Goal: Task Accomplishment & Management: Manage account settings

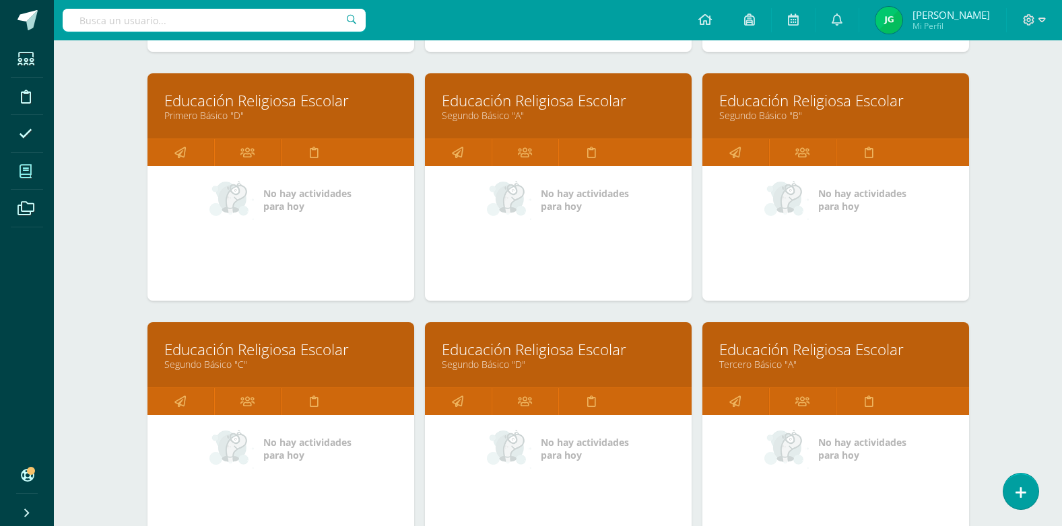
scroll to position [606, 0]
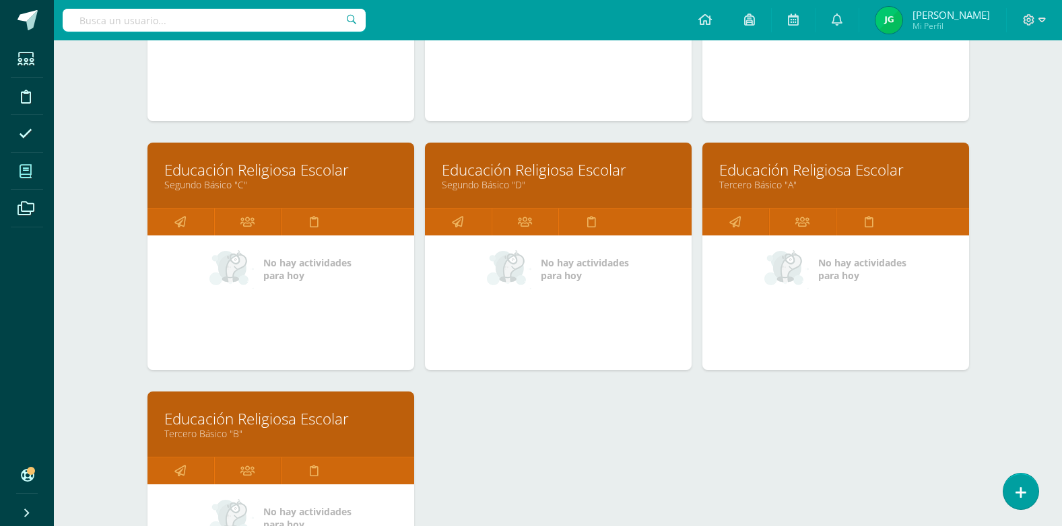
click at [270, 419] on link "Educación Religiosa Escolar" at bounding box center [280, 419] width 233 height 21
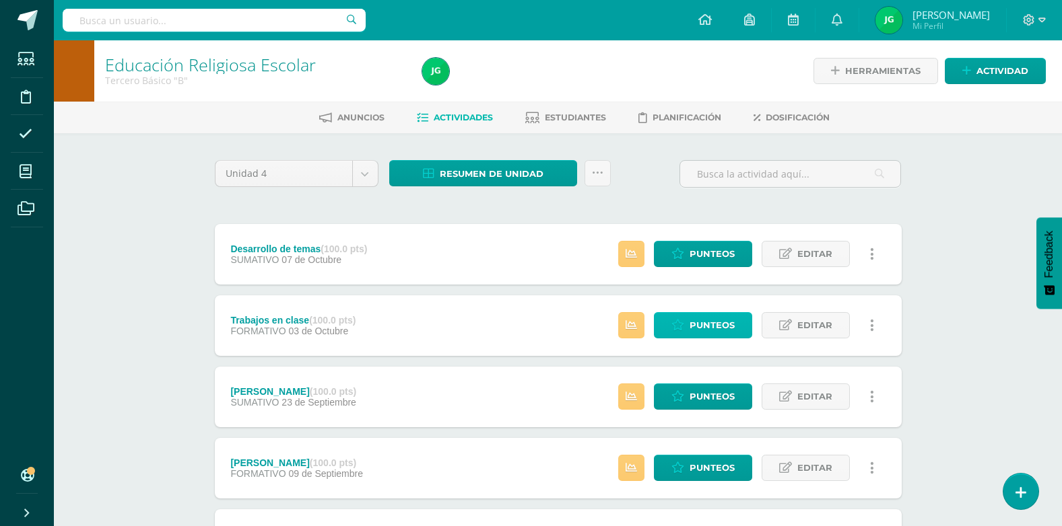
click at [707, 323] on span "Punteos" at bounding box center [711, 325] width 45 height 25
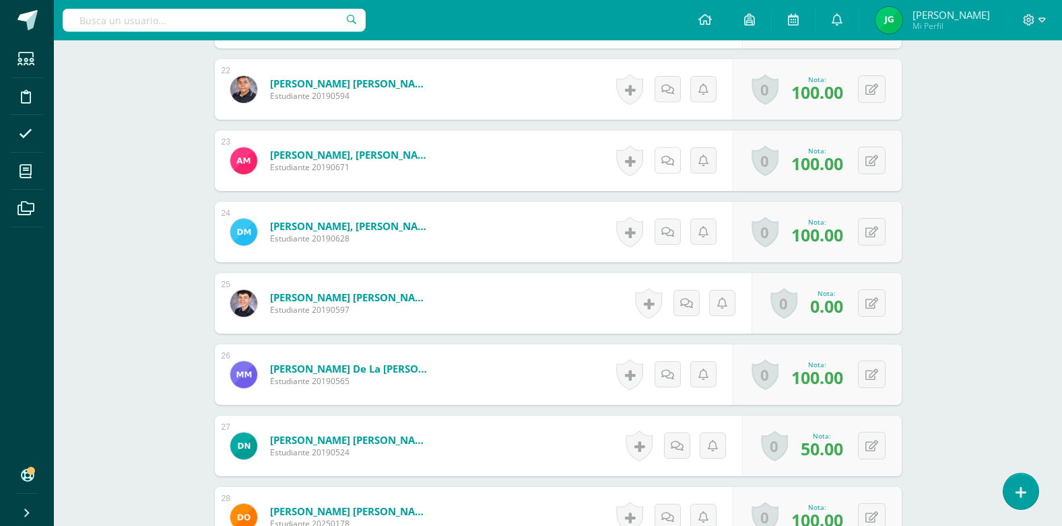
scroll to position [1956, 0]
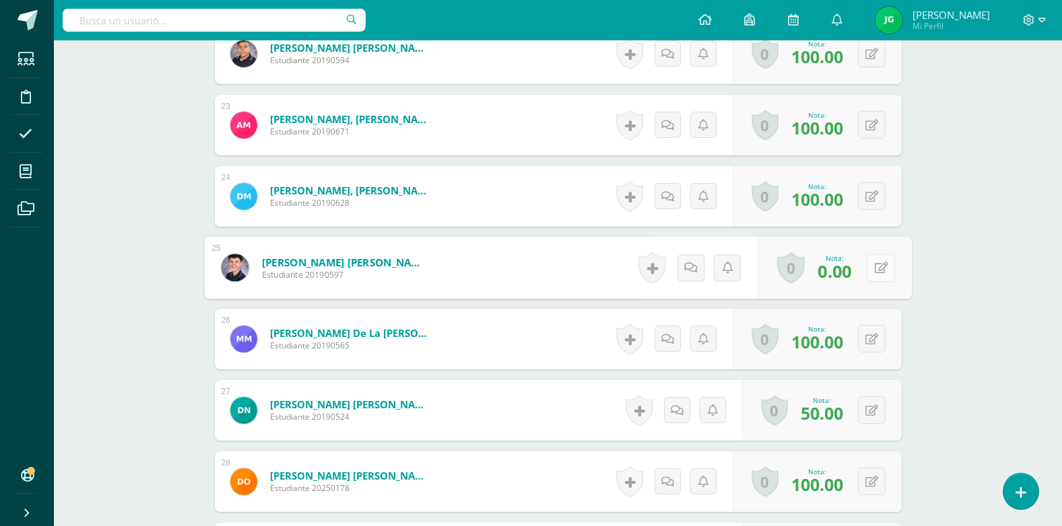
click at [870, 264] on button at bounding box center [880, 268] width 28 height 28
click at [846, 275] on icon at bounding box center [845, 272] width 12 height 11
click at [872, 267] on button at bounding box center [880, 268] width 28 height 28
type input "67"
click at [835, 271] on link at bounding box center [844, 272] width 27 height 27
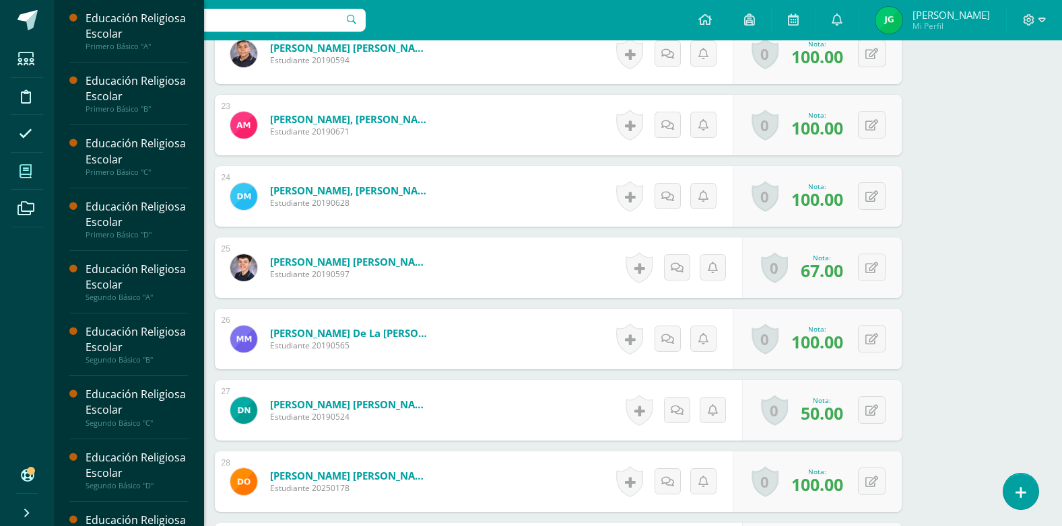
click at [24, 175] on icon at bounding box center [26, 171] width 12 height 13
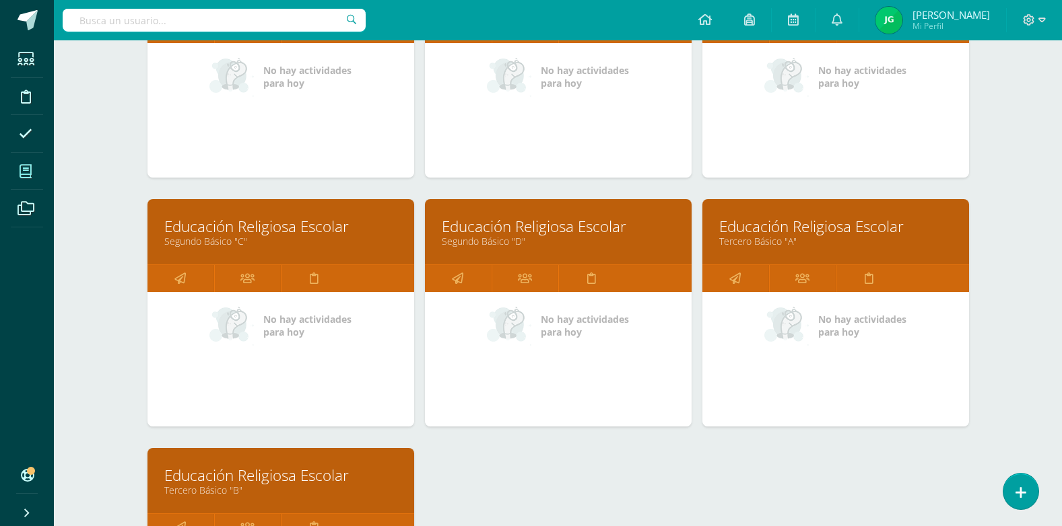
scroll to position [471, 0]
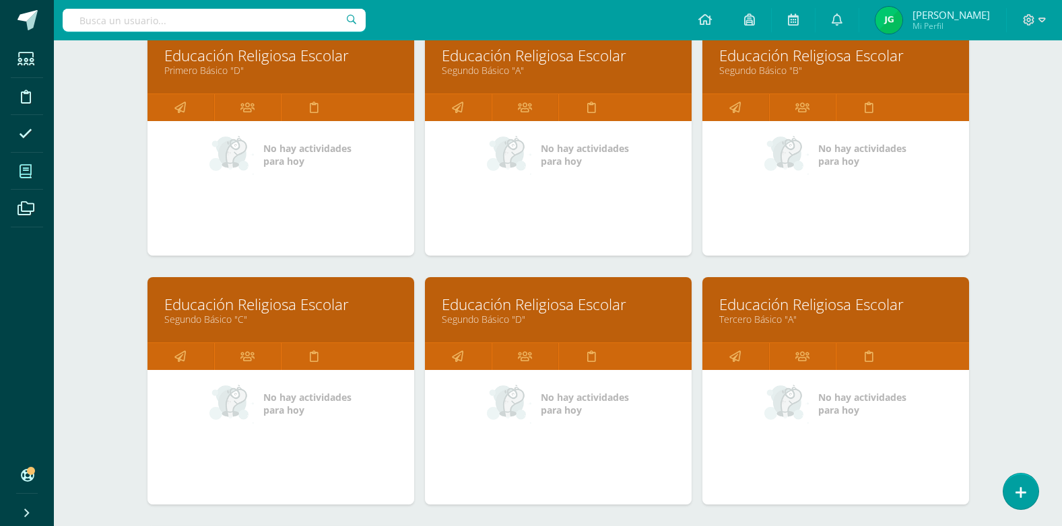
click at [524, 55] on link "Educación Religiosa Escolar" at bounding box center [558, 55] width 233 height 21
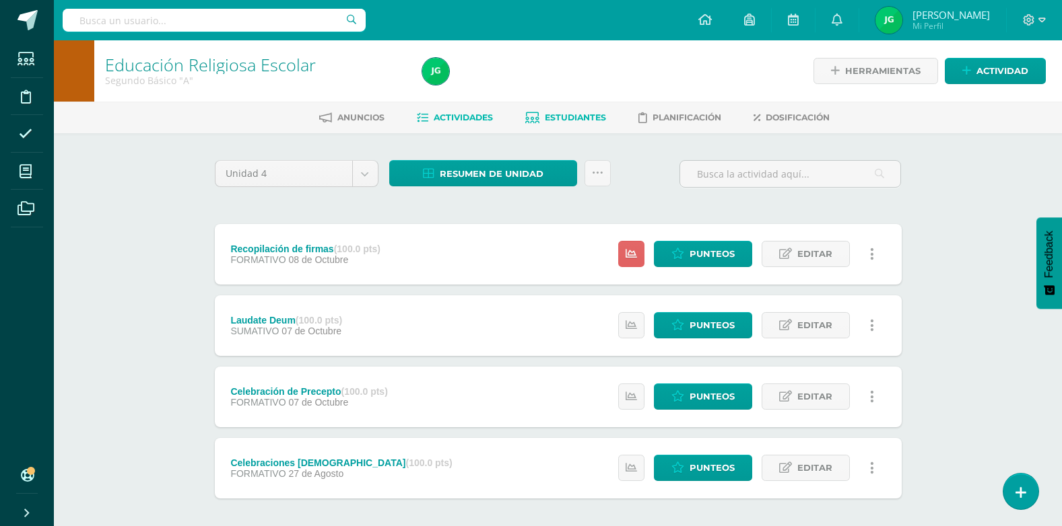
click at [574, 120] on span "Estudiantes" at bounding box center [575, 117] width 61 height 10
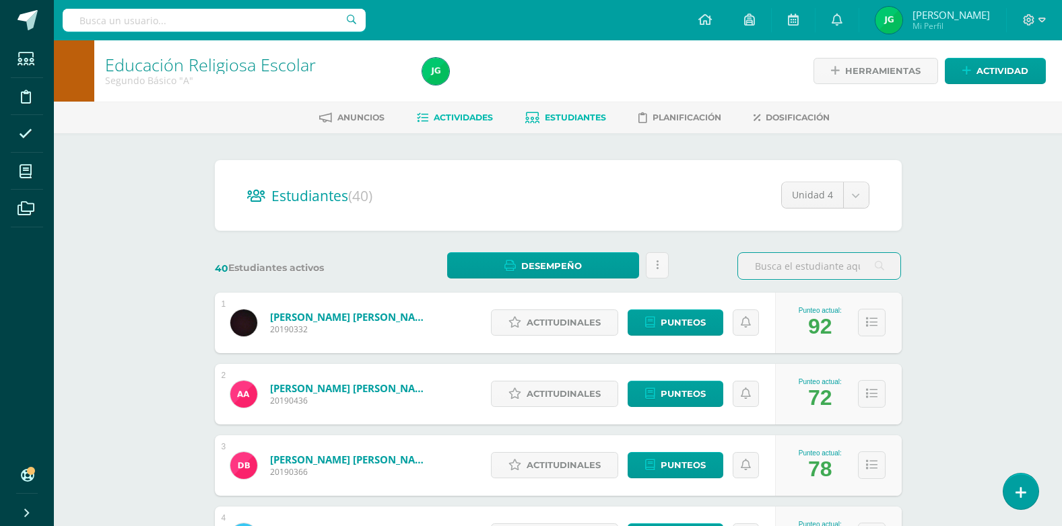
click at [448, 114] on span "Actividades" at bounding box center [463, 117] width 59 height 10
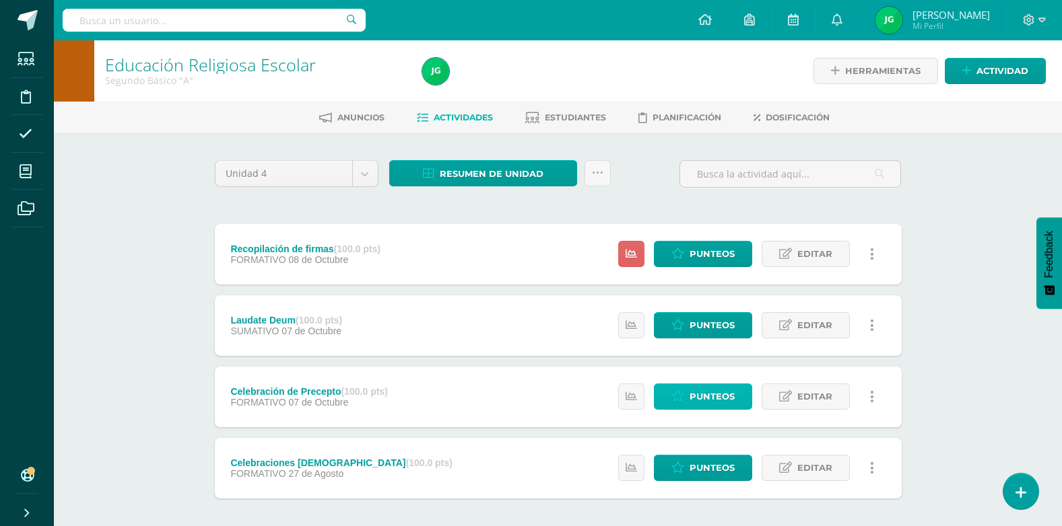
click at [711, 394] on span "Punteos" at bounding box center [711, 396] width 45 height 25
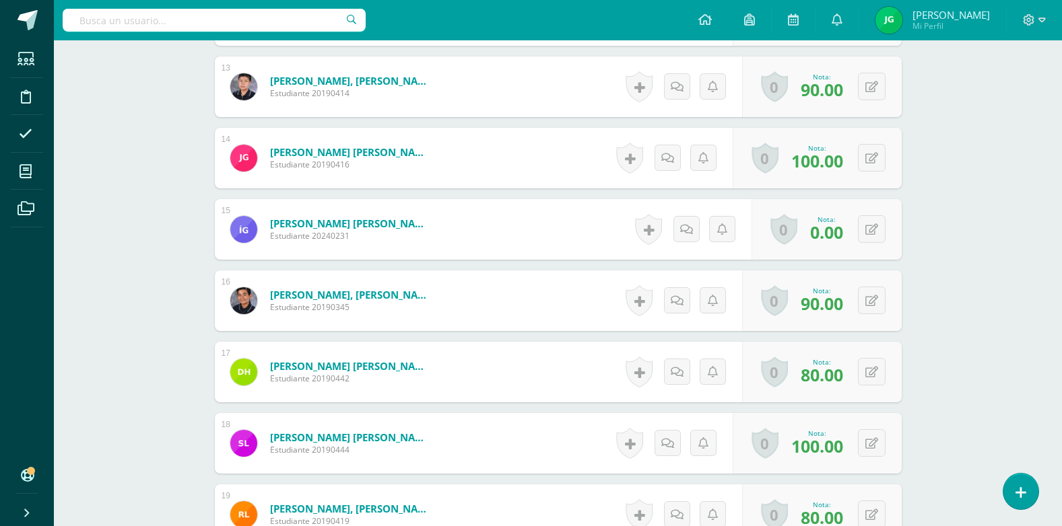
scroll to position [1282, 0]
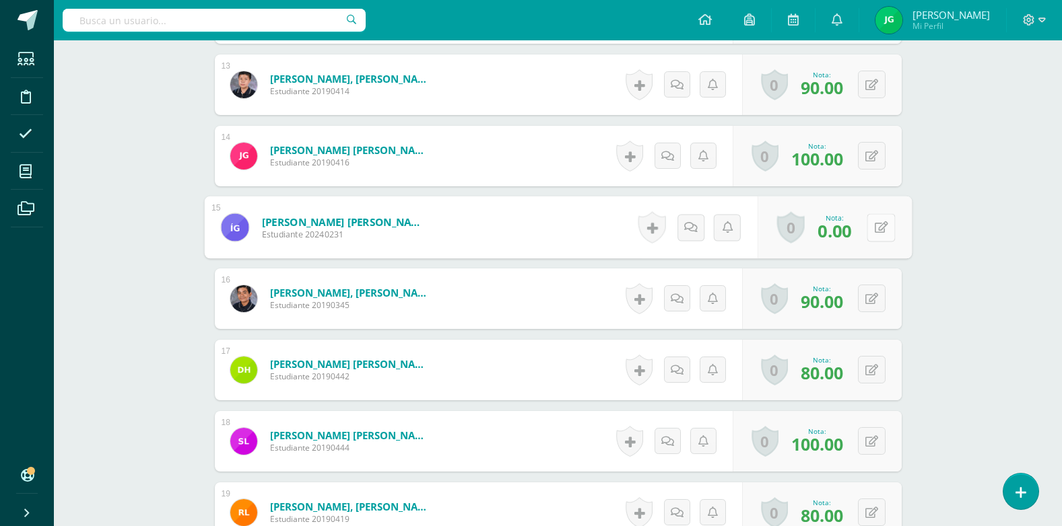
click at [868, 234] on button at bounding box center [880, 227] width 28 height 28
type input "90"
click at [852, 231] on link at bounding box center [844, 232] width 27 height 27
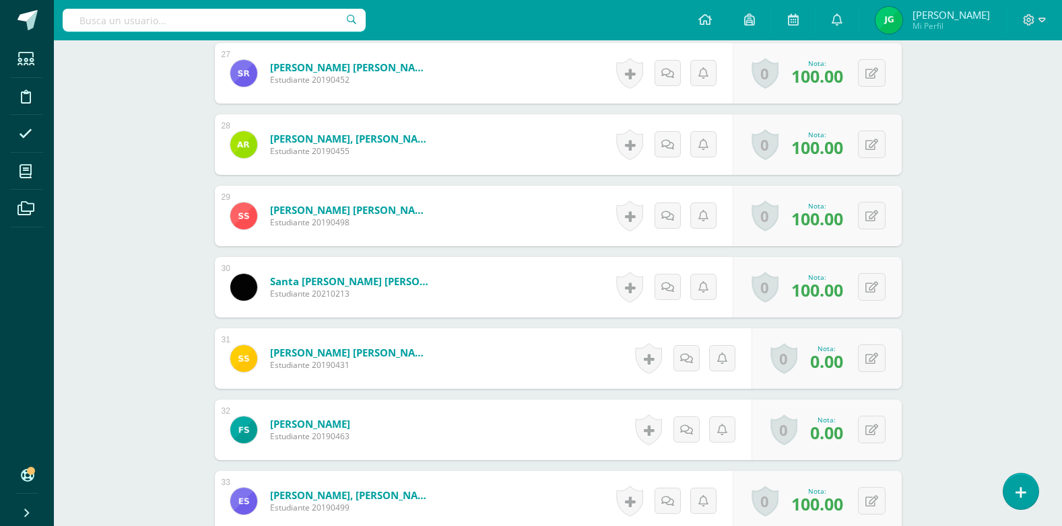
scroll to position [2292, 0]
click at [869, 354] on button at bounding box center [872, 359] width 28 height 28
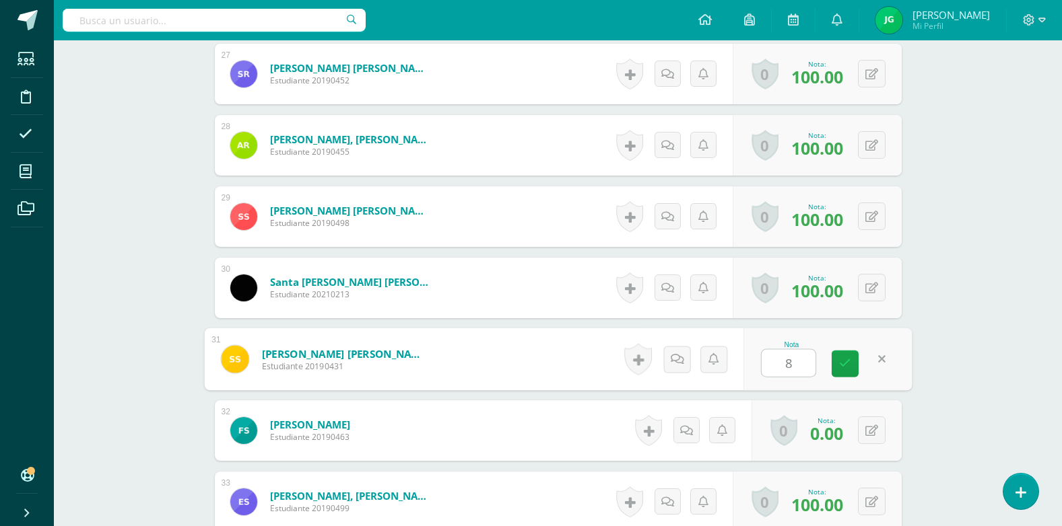
type input "85"
click at [846, 370] on link at bounding box center [844, 364] width 27 height 27
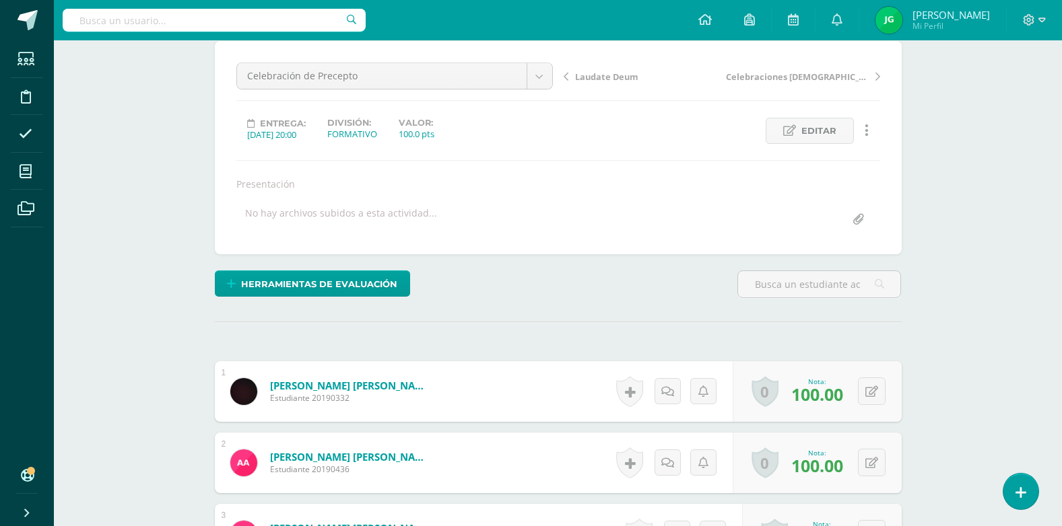
scroll to position [269, 0]
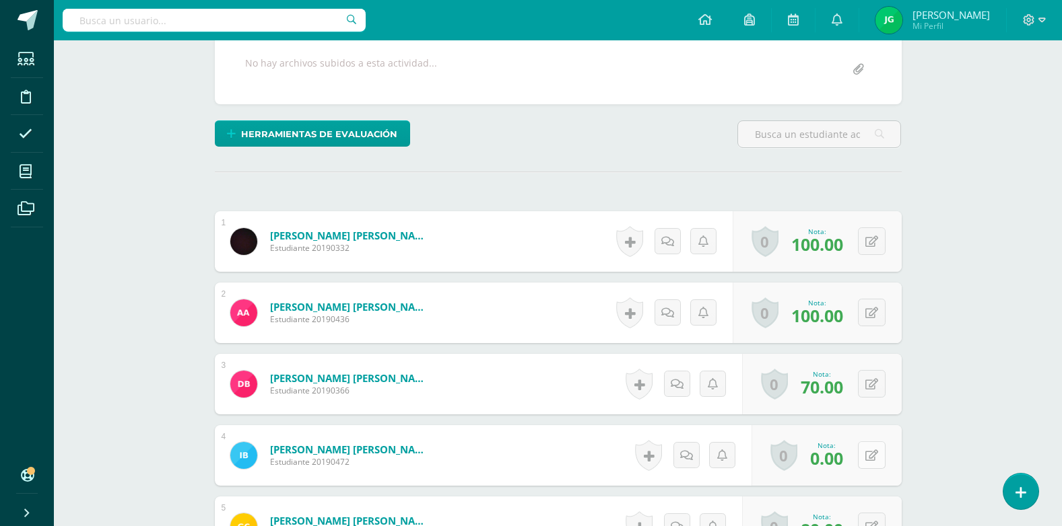
click at [869, 453] on button at bounding box center [872, 456] width 28 height 28
type input "85"
click at [848, 458] on icon at bounding box center [845, 459] width 12 height 11
click at [845, 466] on icon at bounding box center [845, 459] width 12 height 11
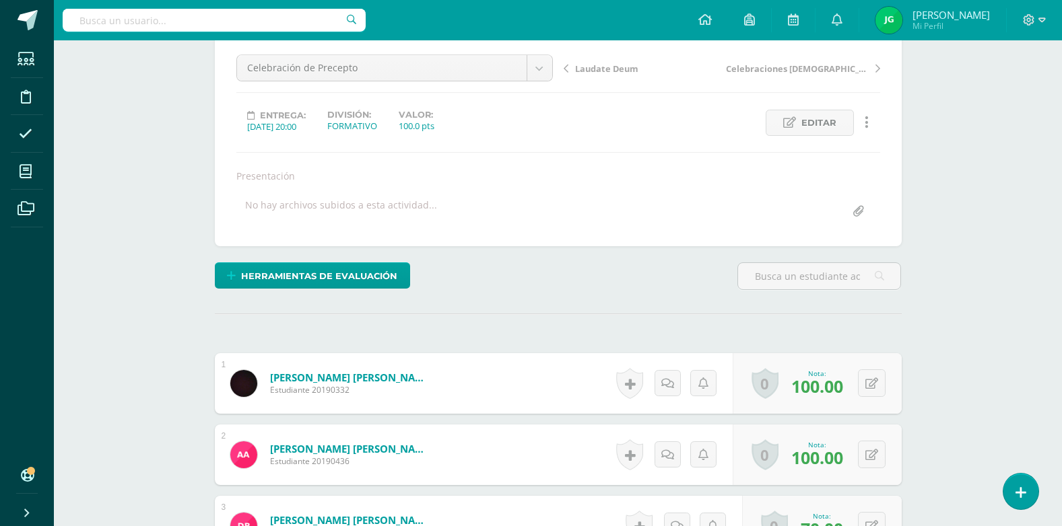
scroll to position [0, 0]
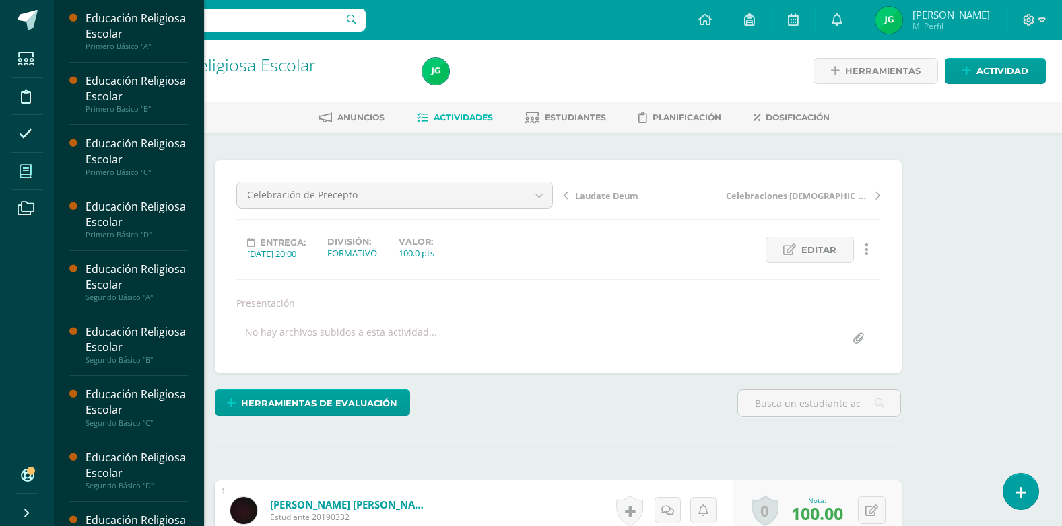
click at [29, 170] on icon at bounding box center [26, 171] width 12 height 13
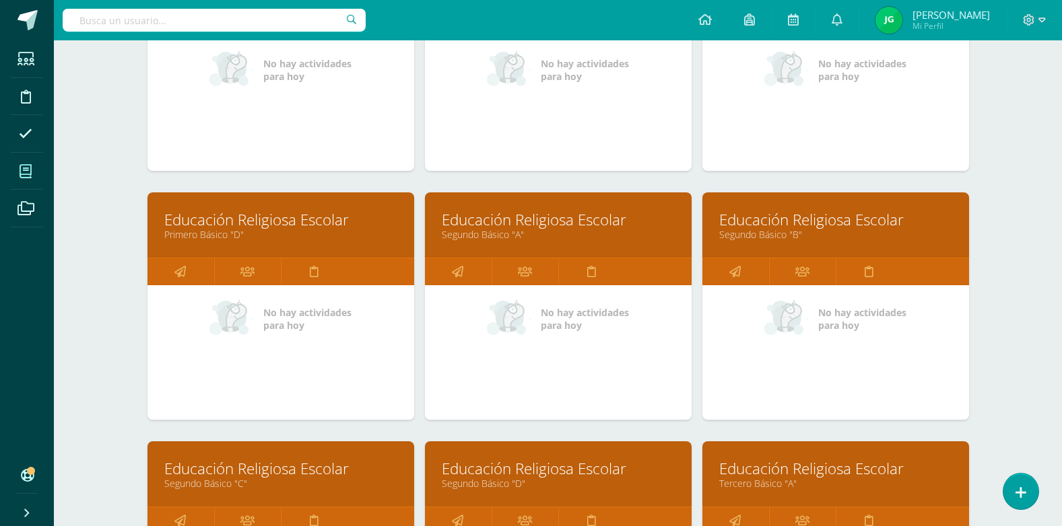
scroll to position [337, 0]
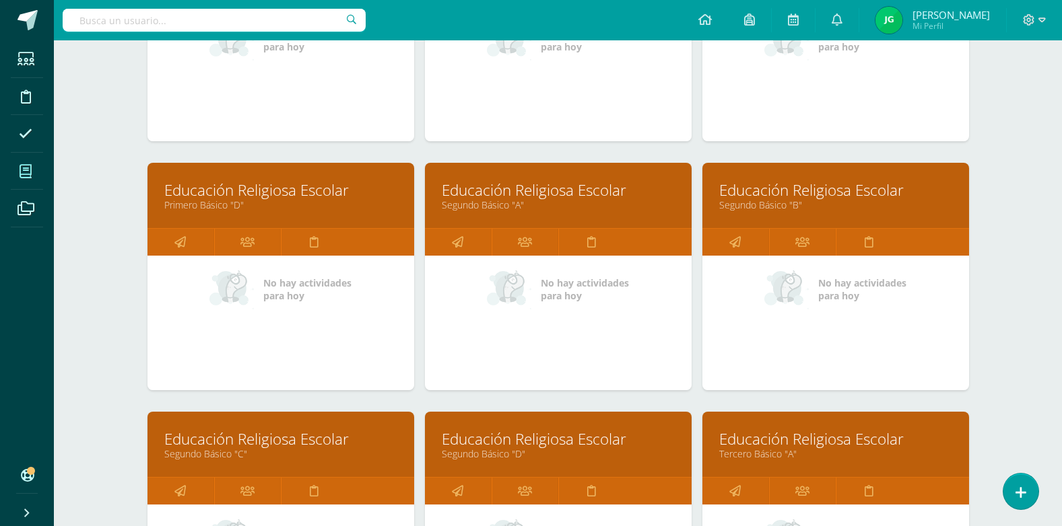
click at [240, 435] on link "Educación Religiosa Escolar" at bounding box center [280, 439] width 233 height 21
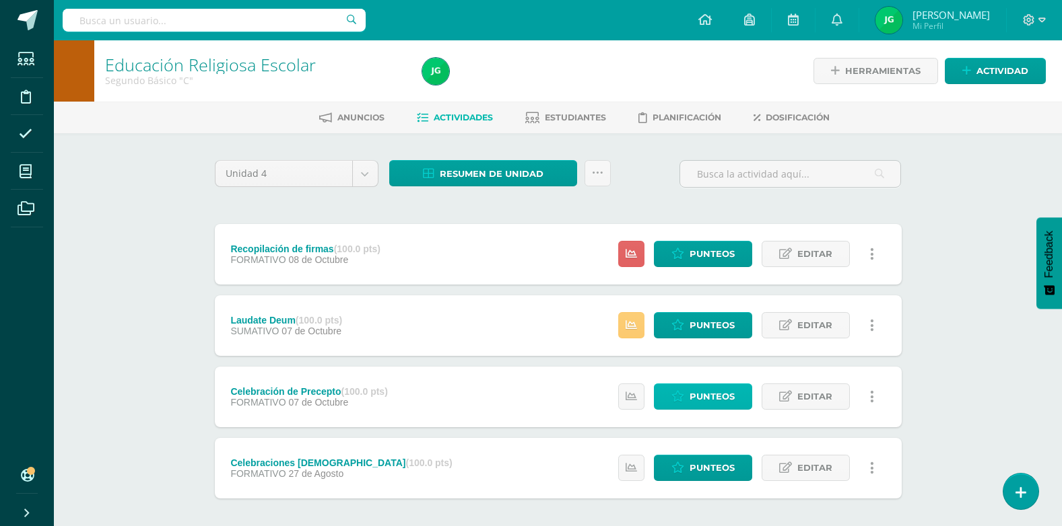
click at [702, 389] on span "Punteos" at bounding box center [711, 396] width 45 height 25
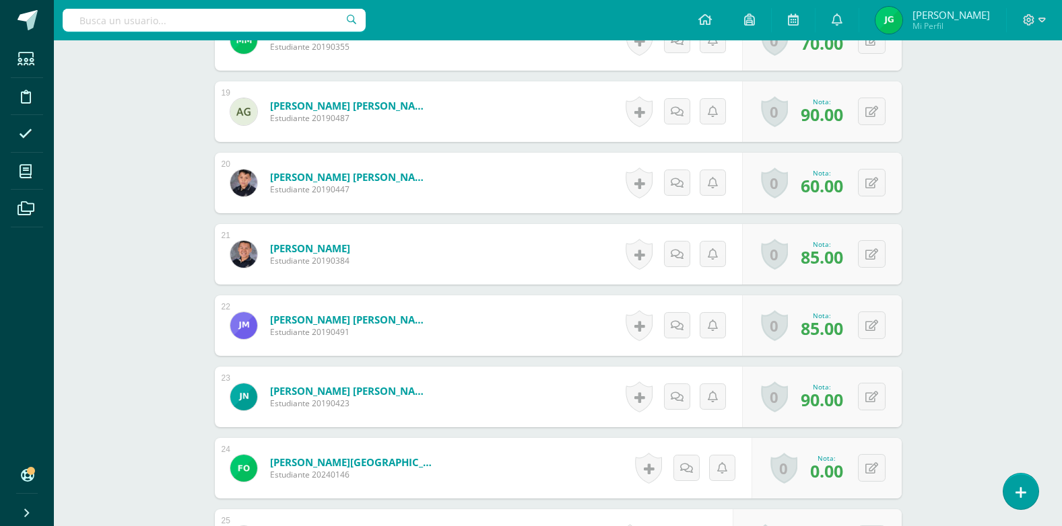
scroll to position [1684, 0]
click at [872, 467] on icon at bounding box center [871, 467] width 13 height 11
type input "75"
click at [847, 480] on link at bounding box center [844, 472] width 27 height 27
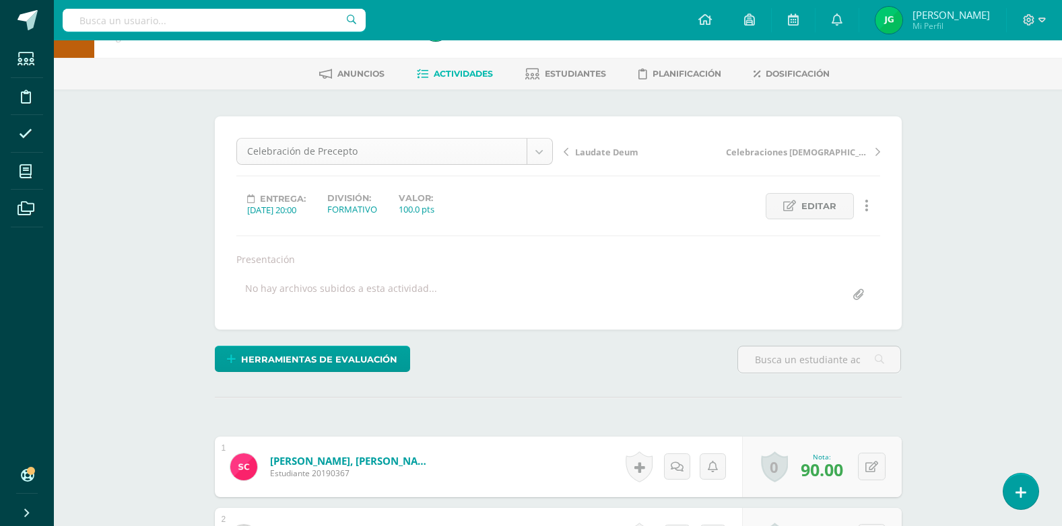
scroll to position [67, 0]
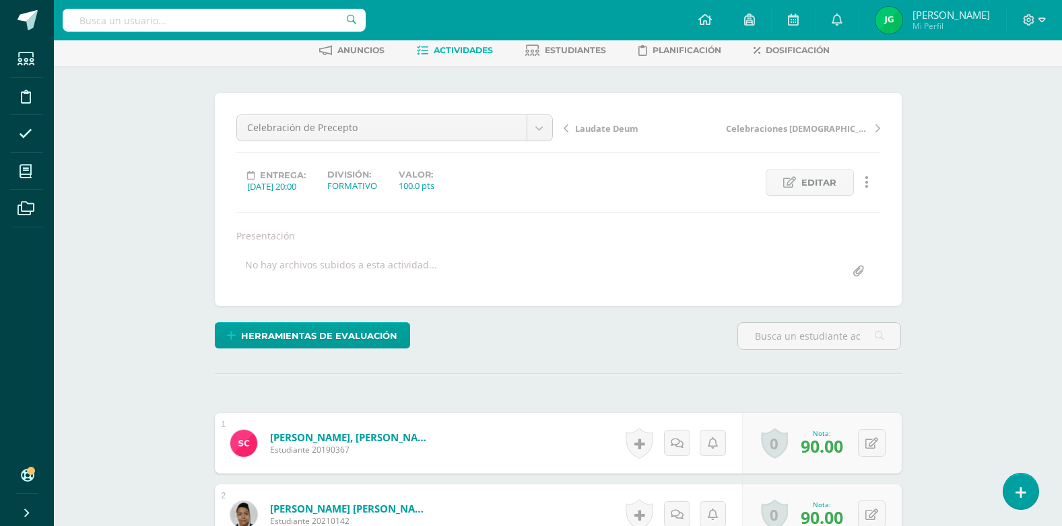
click at [462, 50] on span "Actividades" at bounding box center [463, 50] width 59 height 10
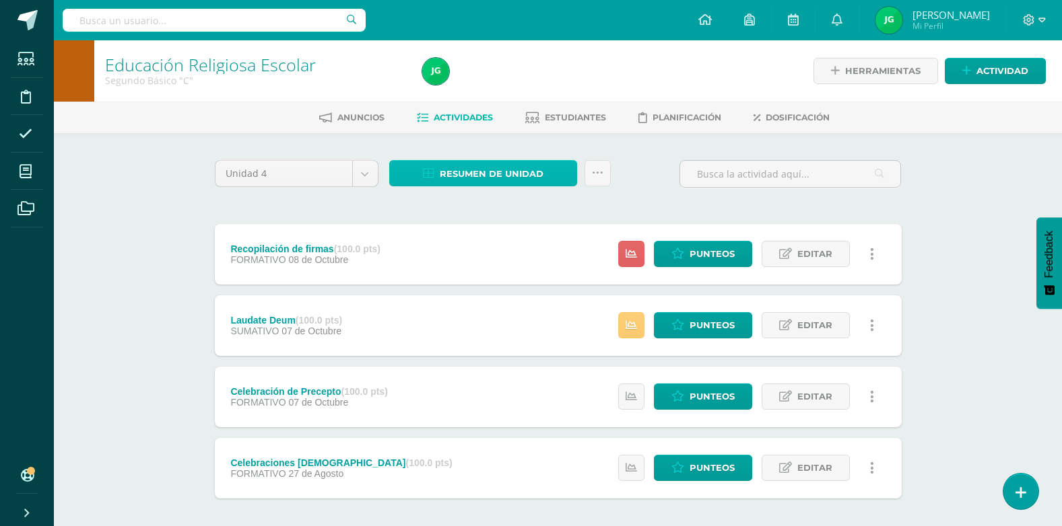
click at [473, 170] on span "Resumen de unidad" at bounding box center [492, 174] width 104 height 25
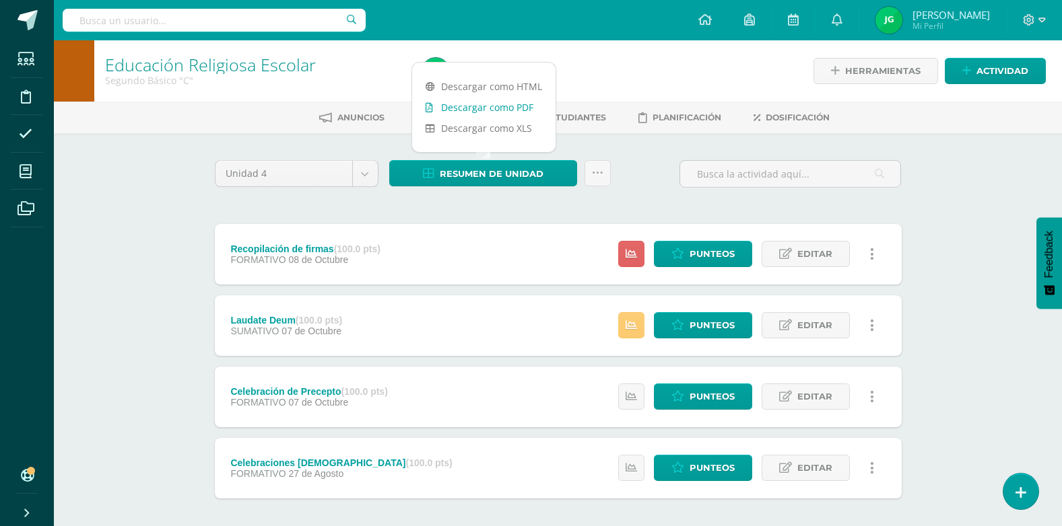
click at [480, 108] on link "Descargar como PDF" at bounding box center [483, 107] width 143 height 21
click at [646, 174] on div "Unidad 4 Unidad 1 Unidad 2 Unidad 3 Unidad 4 Resumen de unidad Subir actividade…" at bounding box center [557, 179] width 697 height 38
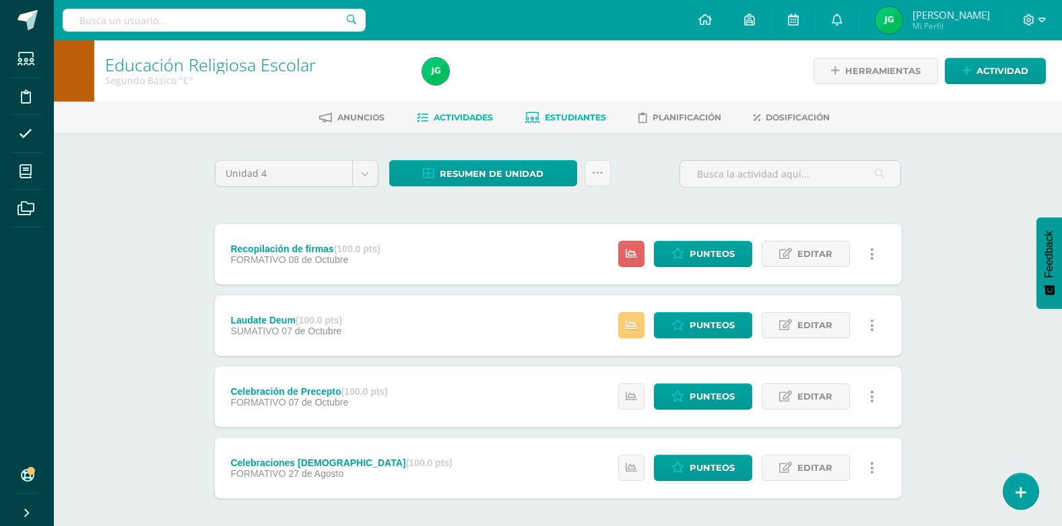
click at [570, 117] on span "Estudiantes" at bounding box center [575, 117] width 61 height 10
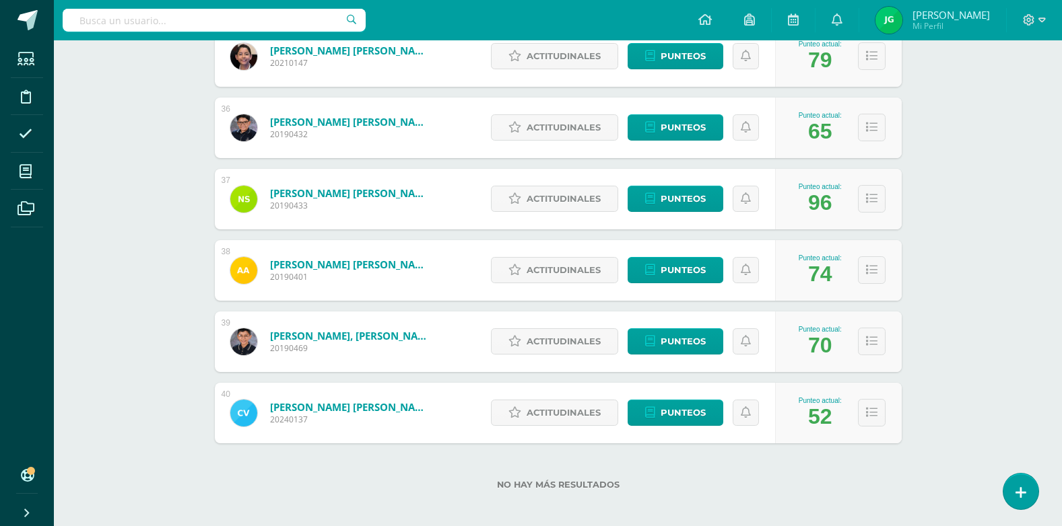
scroll to position [2699, 0]
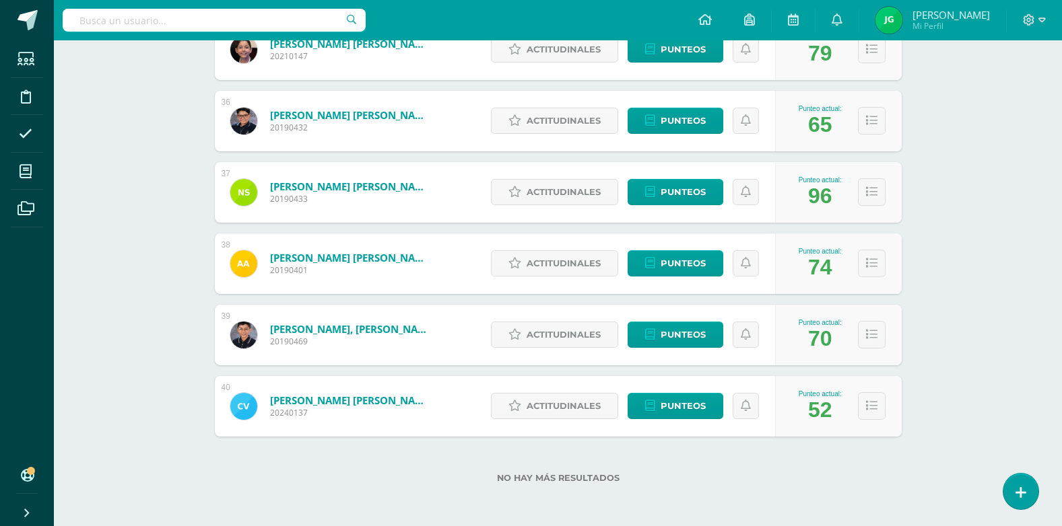
click at [629, 312] on div "Actitudinales Punteos" at bounding box center [629, 335] width 291 height 61
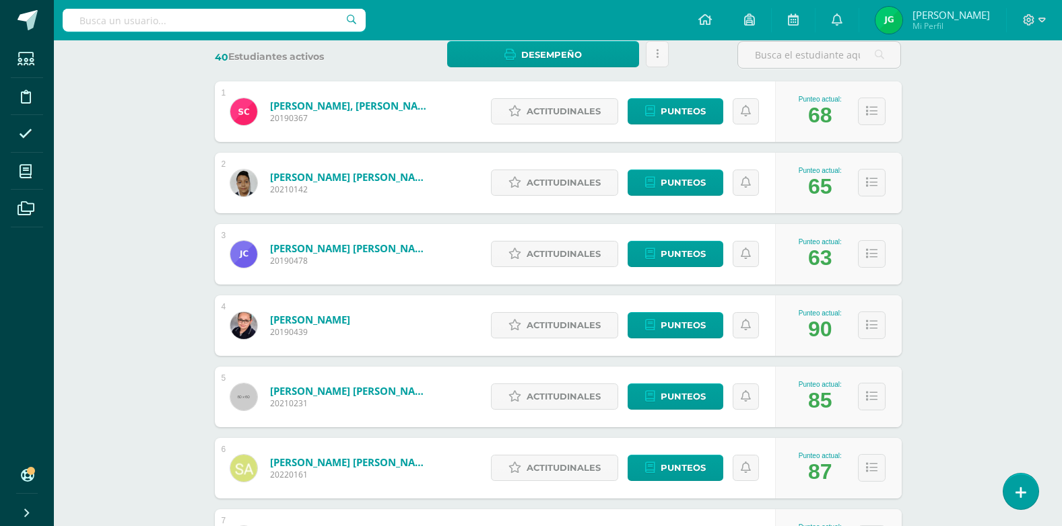
scroll to position [7, 0]
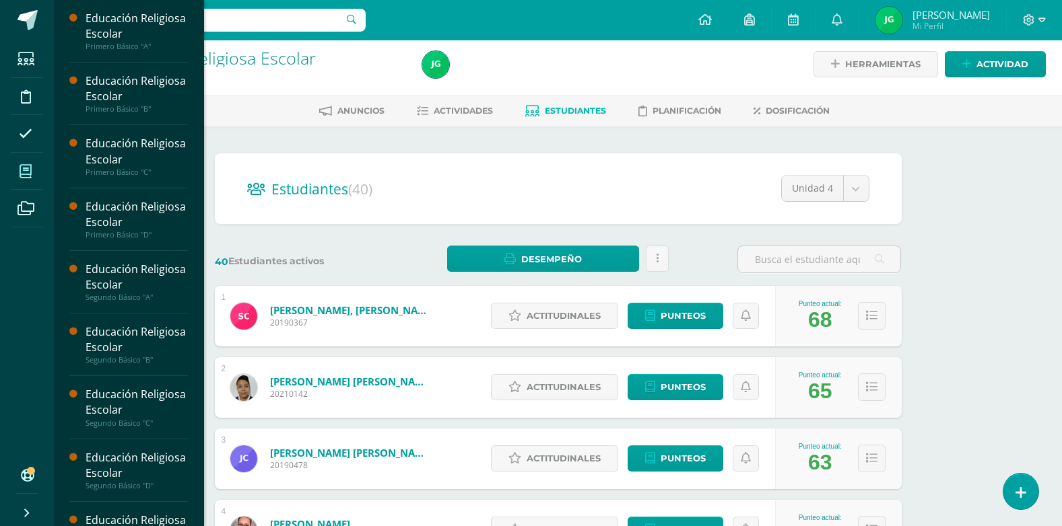
click at [26, 173] on icon at bounding box center [26, 171] width 12 height 13
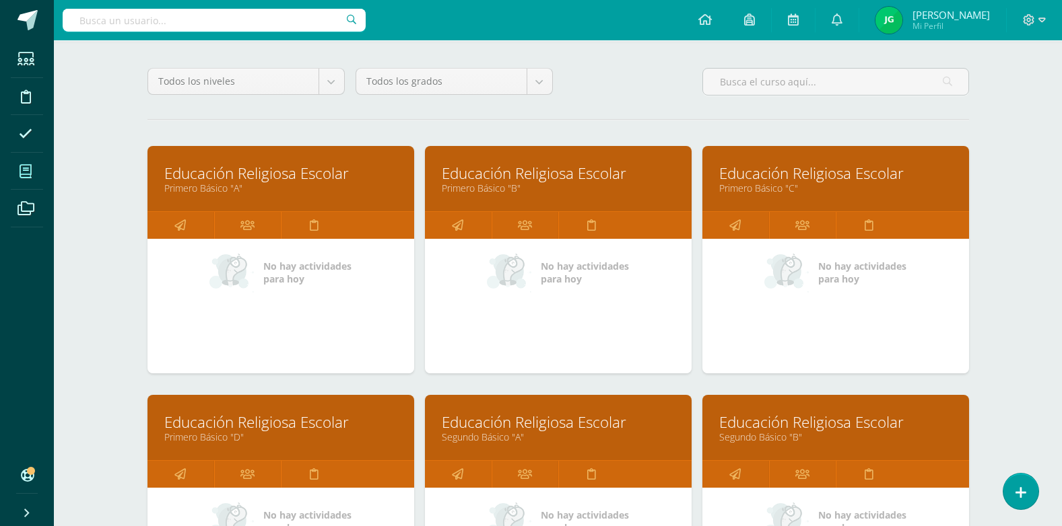
scroll to position [337, 0]
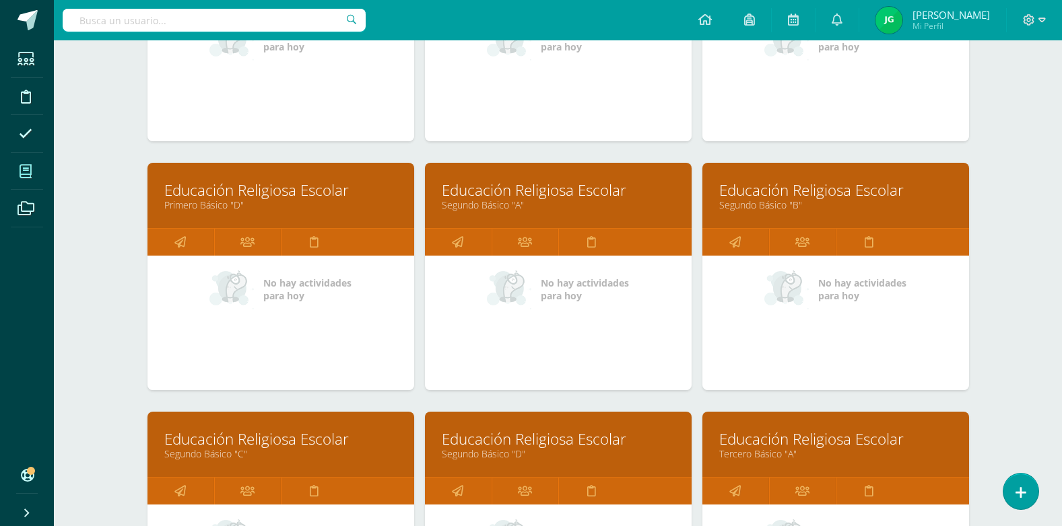
click at [502, 189] on link "Educación Religiosa Escolar" at bounding box center [558, 190] width 233 height 21
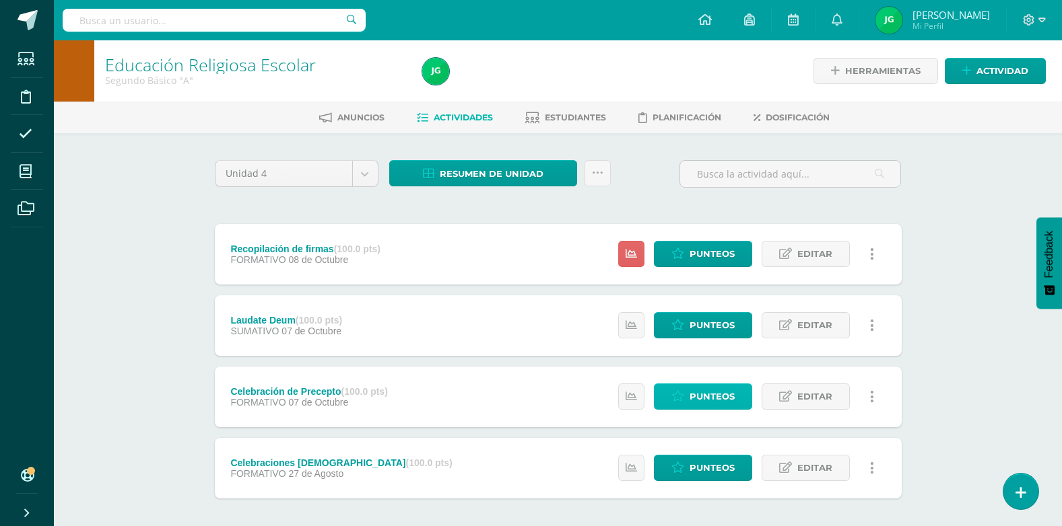
click at [696, 408] on span "Punteos" at bounding box center [711, 396] width 45 height 25
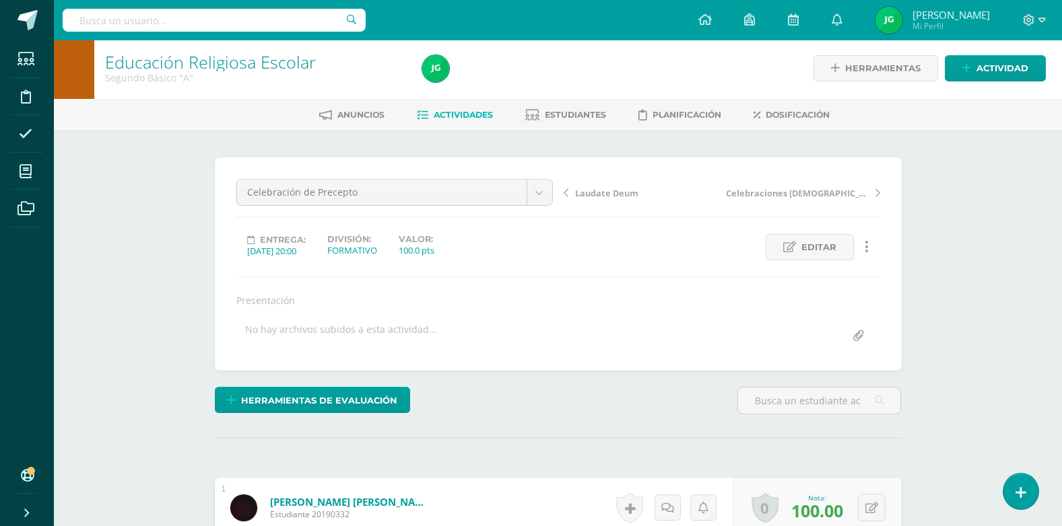
scroll to position [3, 0]
